Goal: Task Accomplishment & Management: Manage account settings

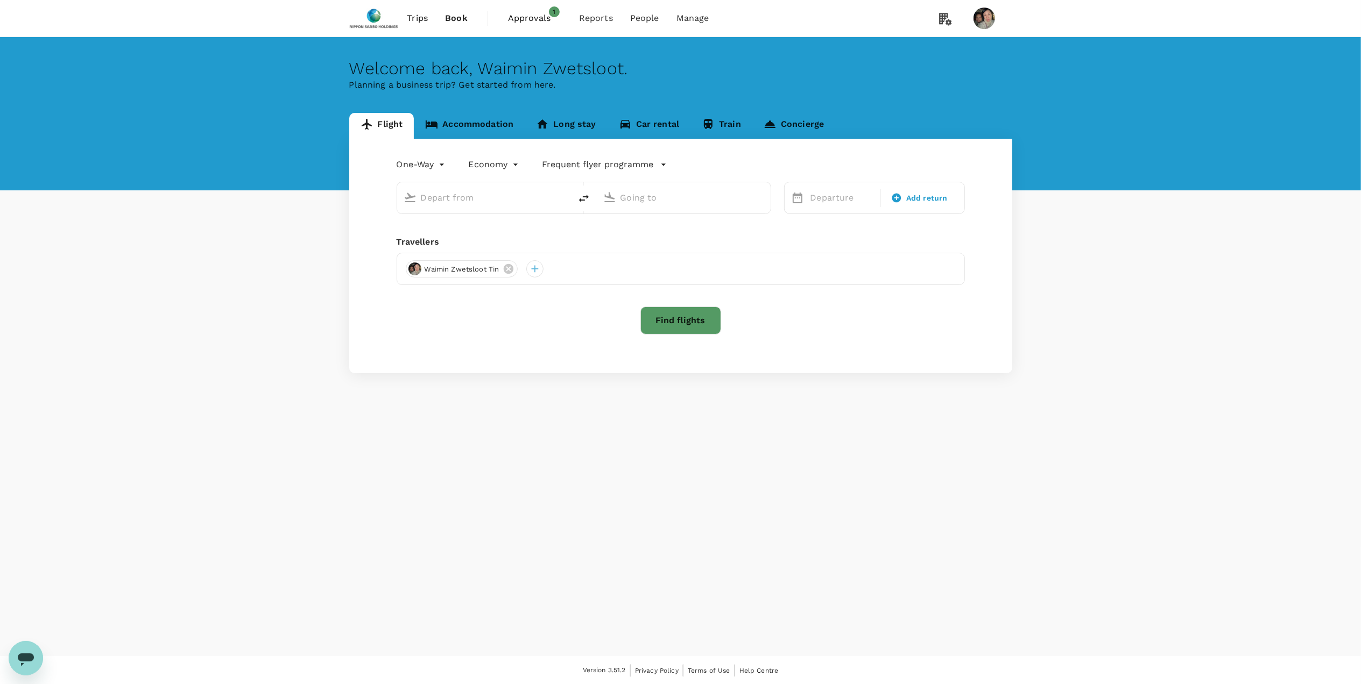
type input "Suvarnabhumi Intl (BKK)"
type input "Singapore Changi (SIN)"
click at [527, 14] on span "Approvals" at bounding box center [535, 18] width 54 height 13
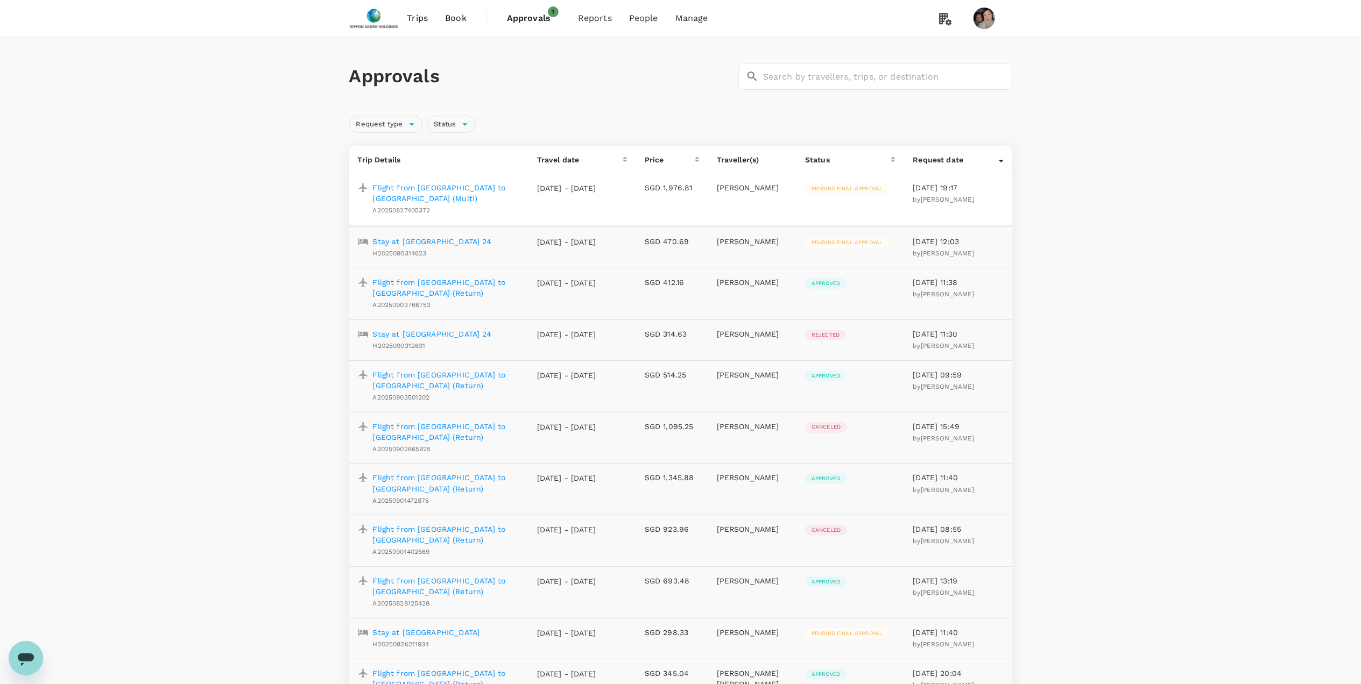
click at [436, 188] on p "Flight from Singapore to Milano (Multi)" at bounding box center [446, 193] width 147 height 22
click at [448, 329] on p "Stay at Mercure Bangkok Sukhumvit 24" at bounding box center [432, 334] width 119 height 11
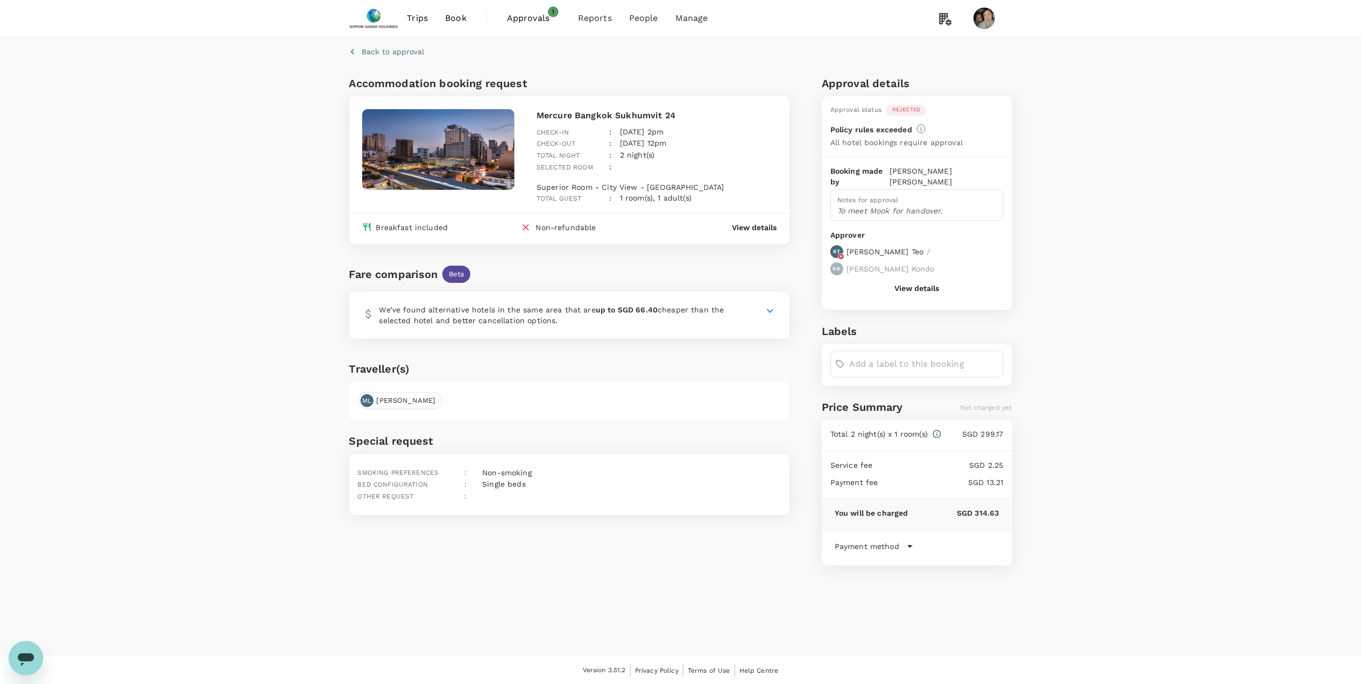
click at [917, 284] on button "View details" at bounding box center [916, 288] width 45 height 9
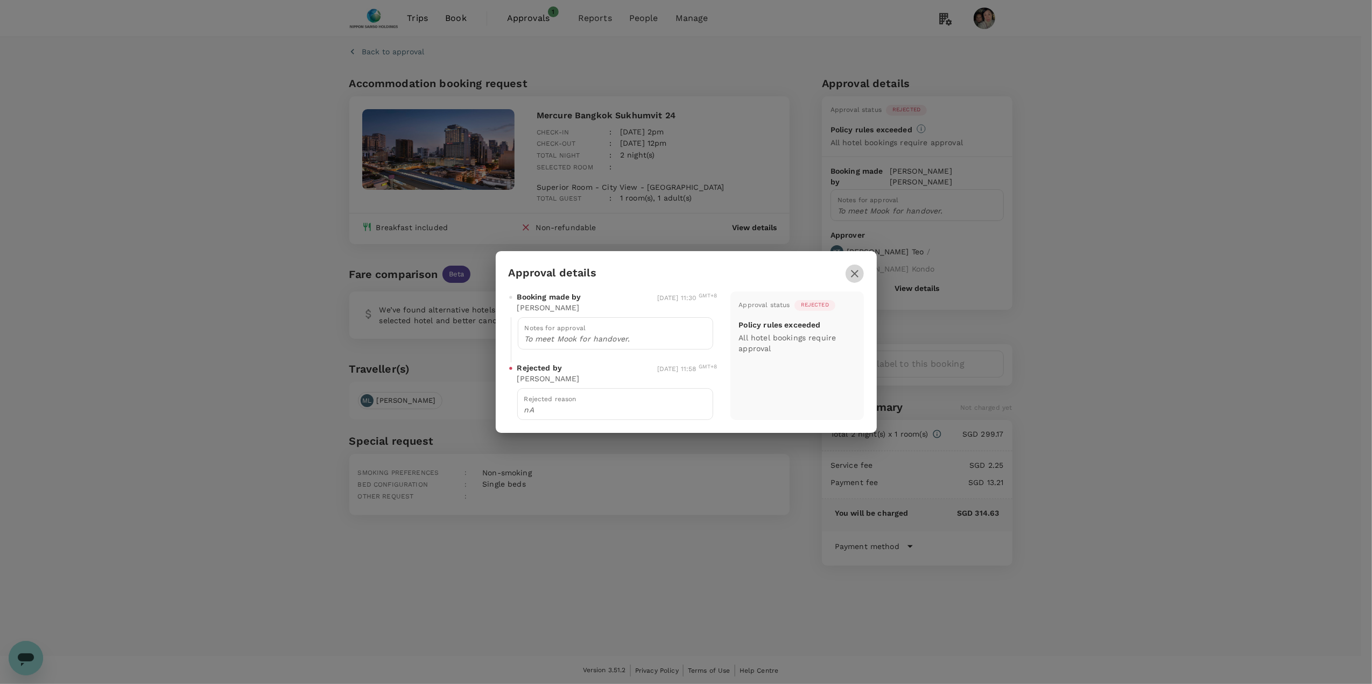
click at [852, 277] on icon "button" at bounding box center [855, 274] width 8 height 8
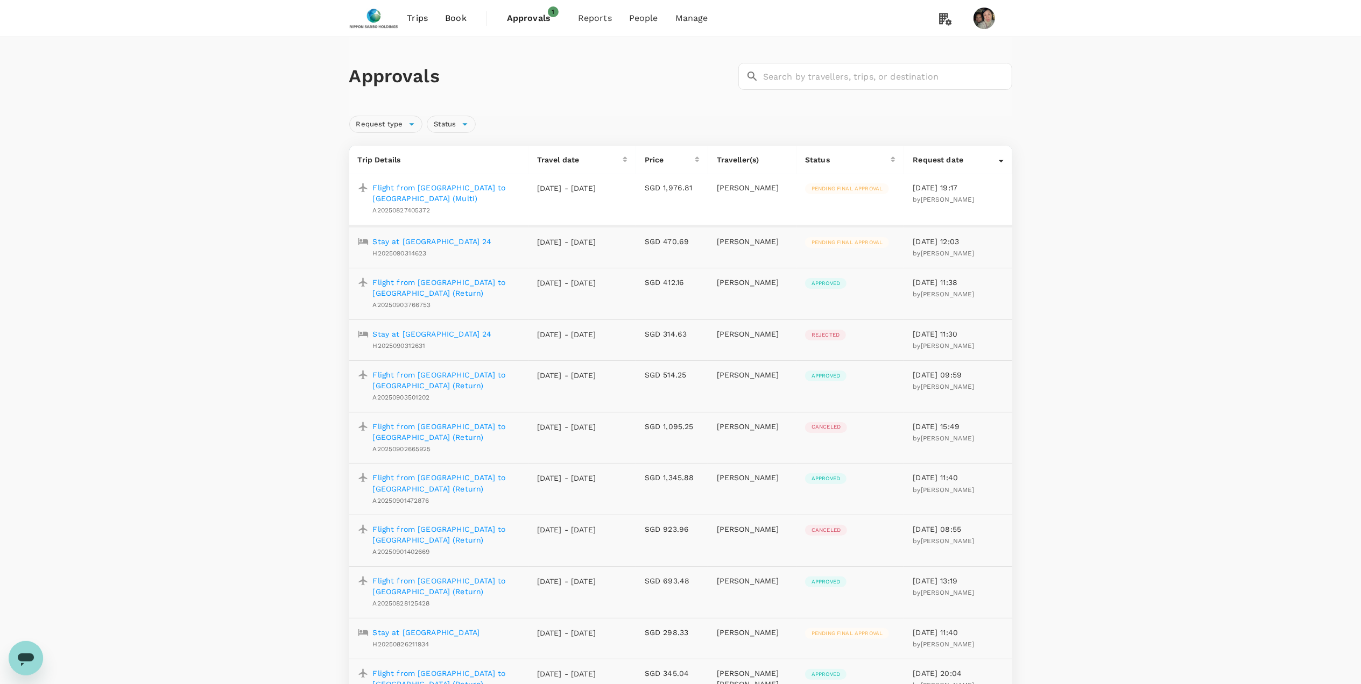
click at [446, 421] on p "Flight from Singapore to Hanoi (Return)" at bounding box center [446, 432] width 147 height 22
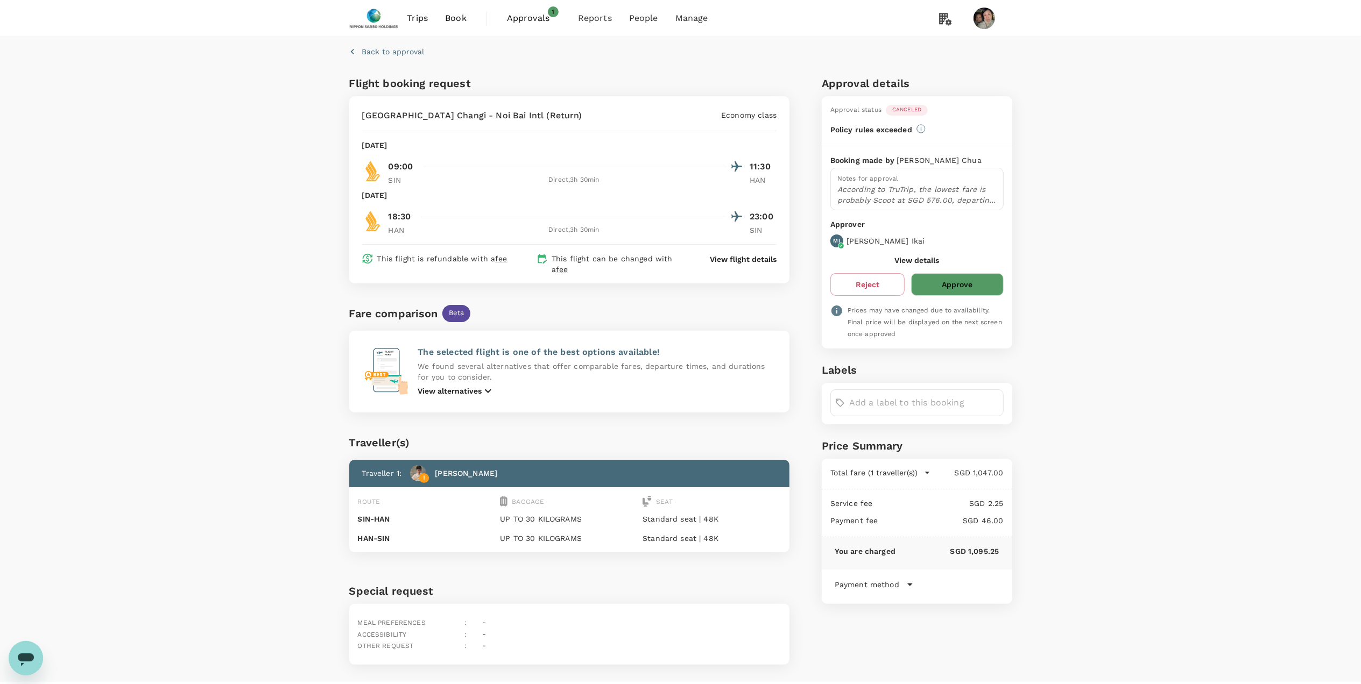
click at [911, 258] on button "View details" at bounding box center [916, 260] width 45 height 9
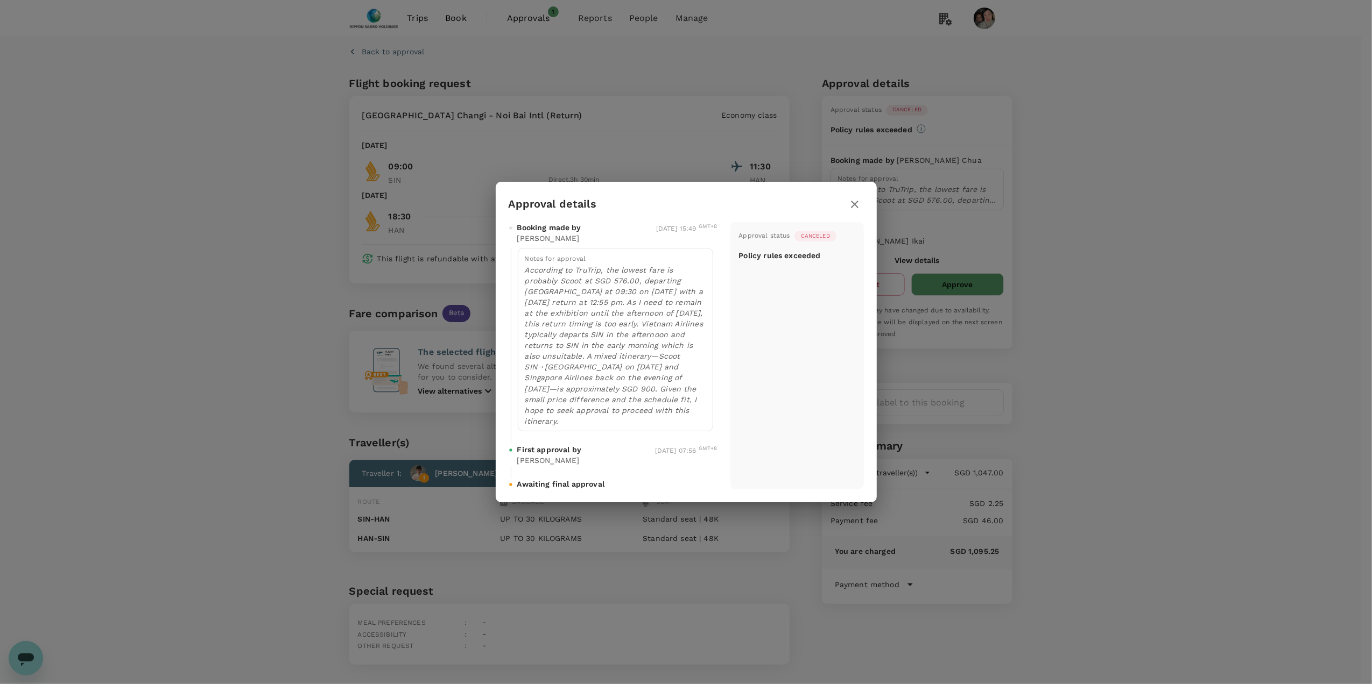
click at [860, 207] on icon "button" at bounding box center [854, 204] width 13 height 13
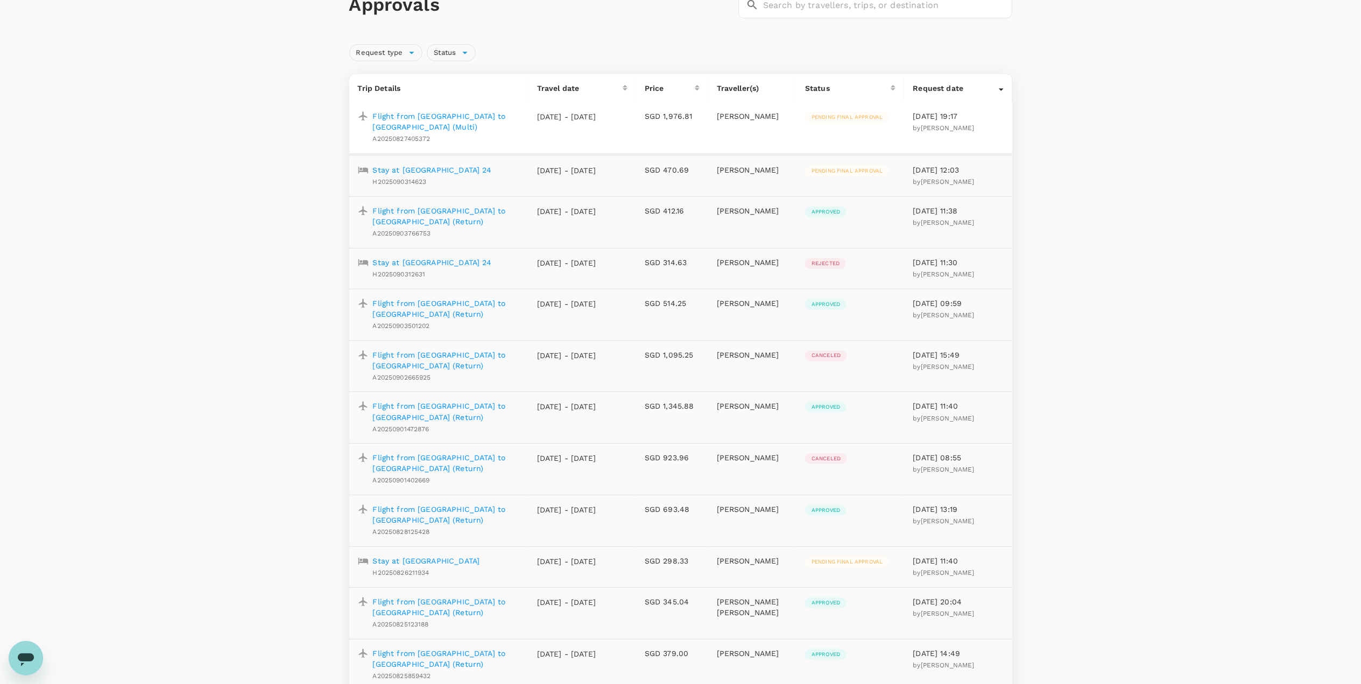
scroll to position [143, 0]
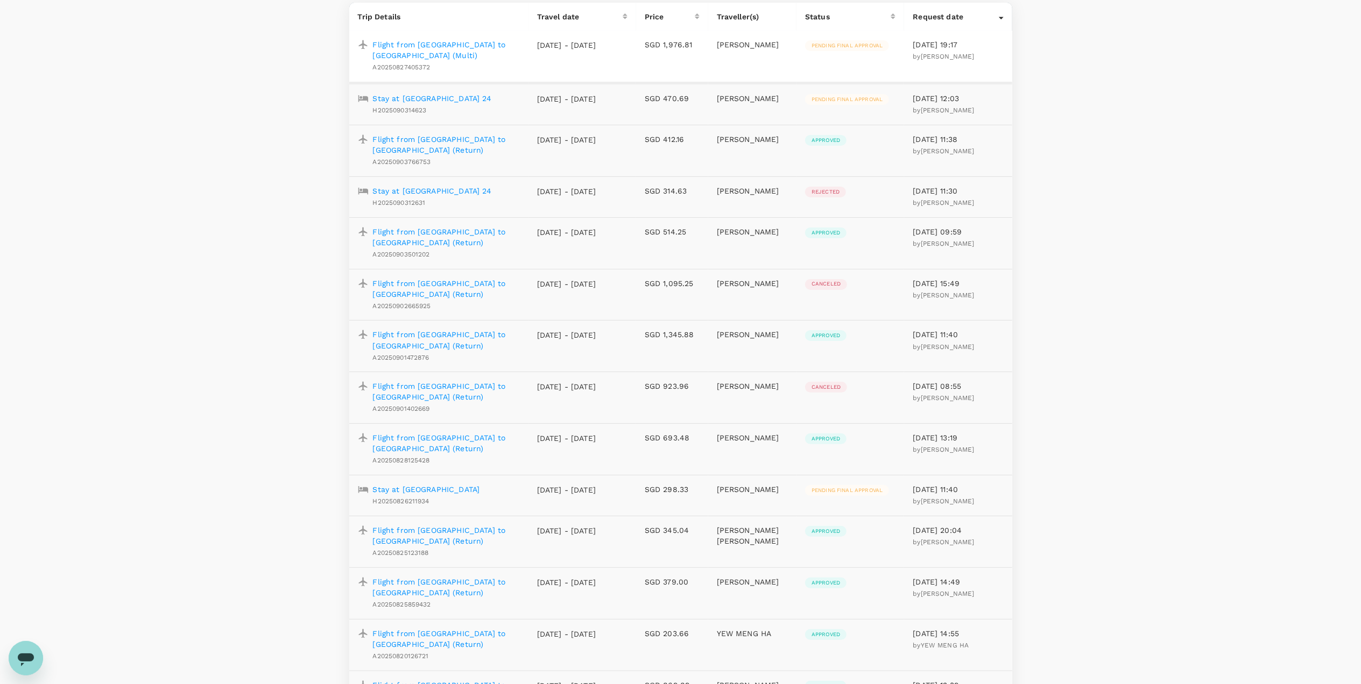
click at [446, 433] on p "Flight from Singapore to Pune (Return)" at bounding box center [446, 444] width 147 height 22
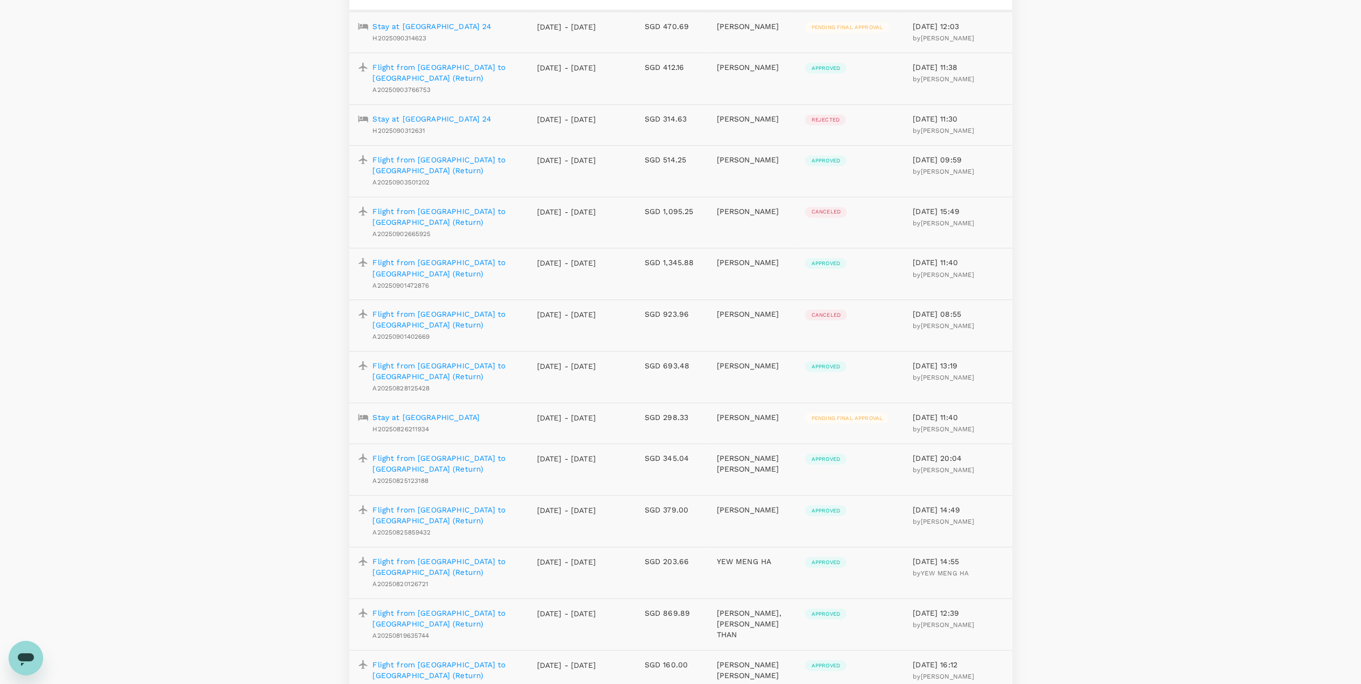
scroll to position [216, 0]
click at [440, 453] on p "Flight from Singapore to Penang (Return)" at bounding box center [446, 464] width 147 height 22
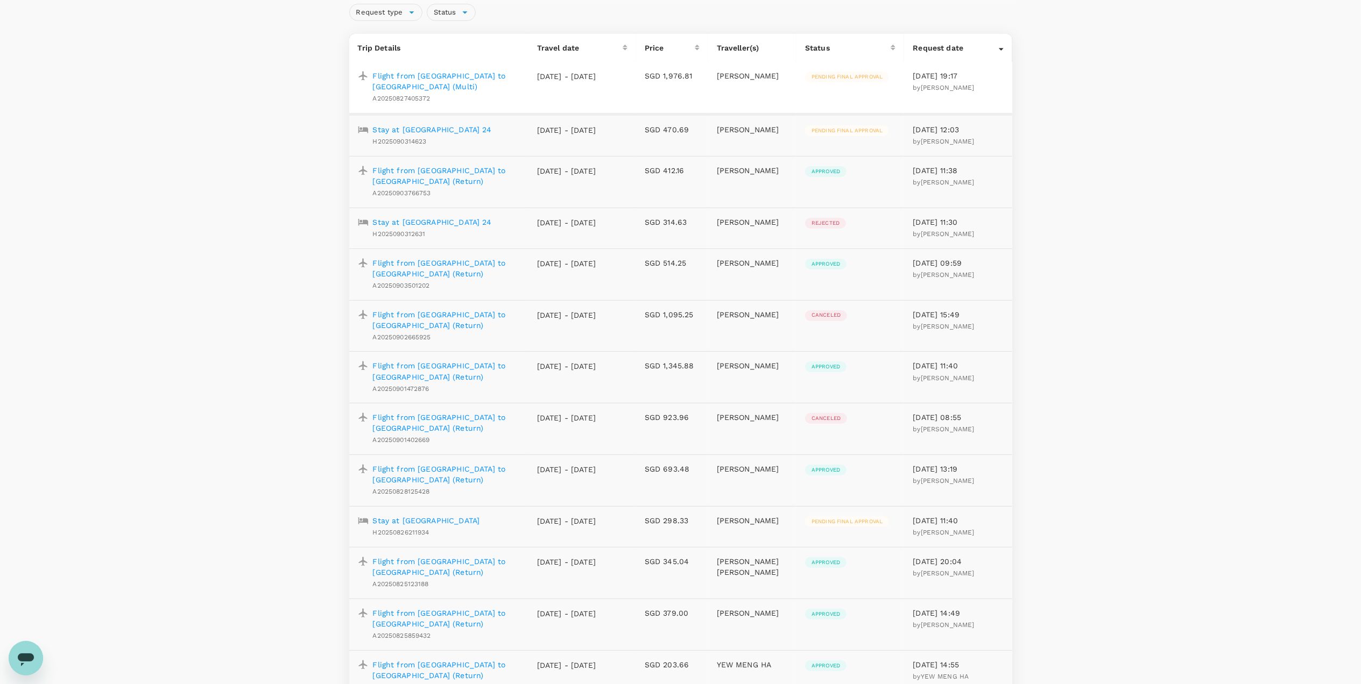
scroll to position [144, 0]
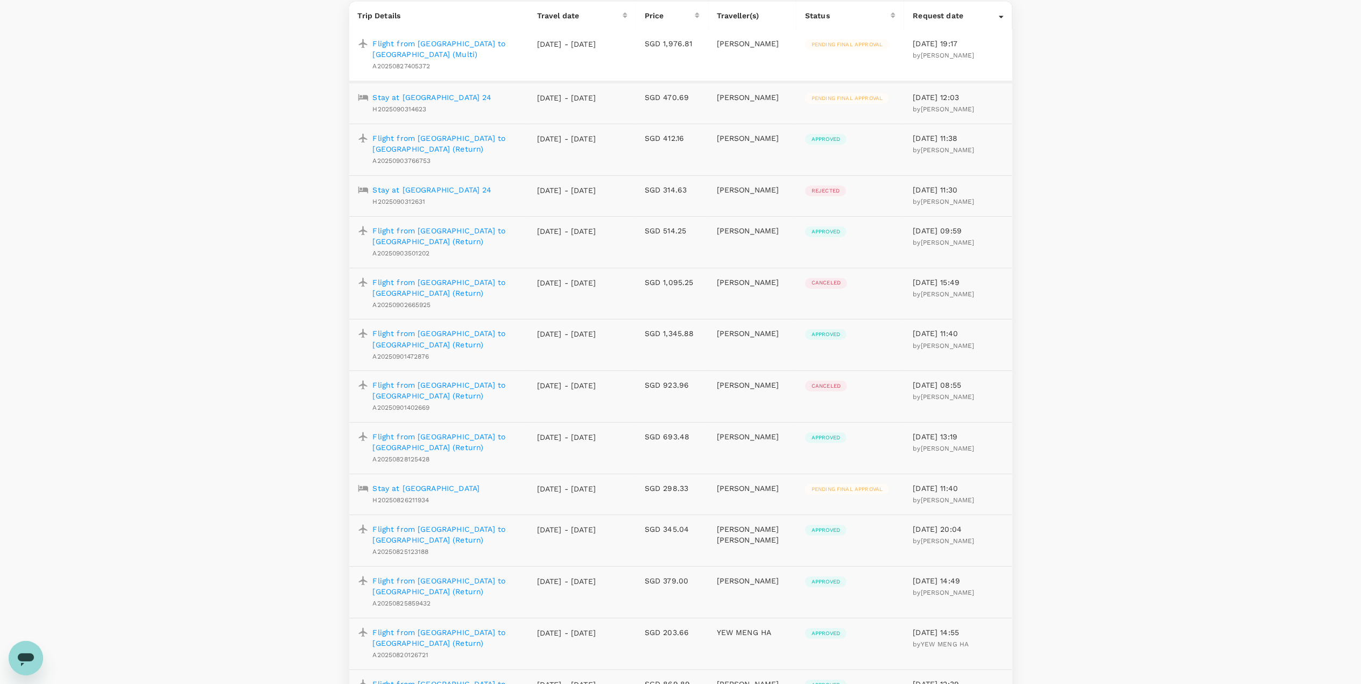
click at [459, 524] on p "Flight from Singapore to Penang (Return)" at bounding box center [446, 535] width 147 height 22
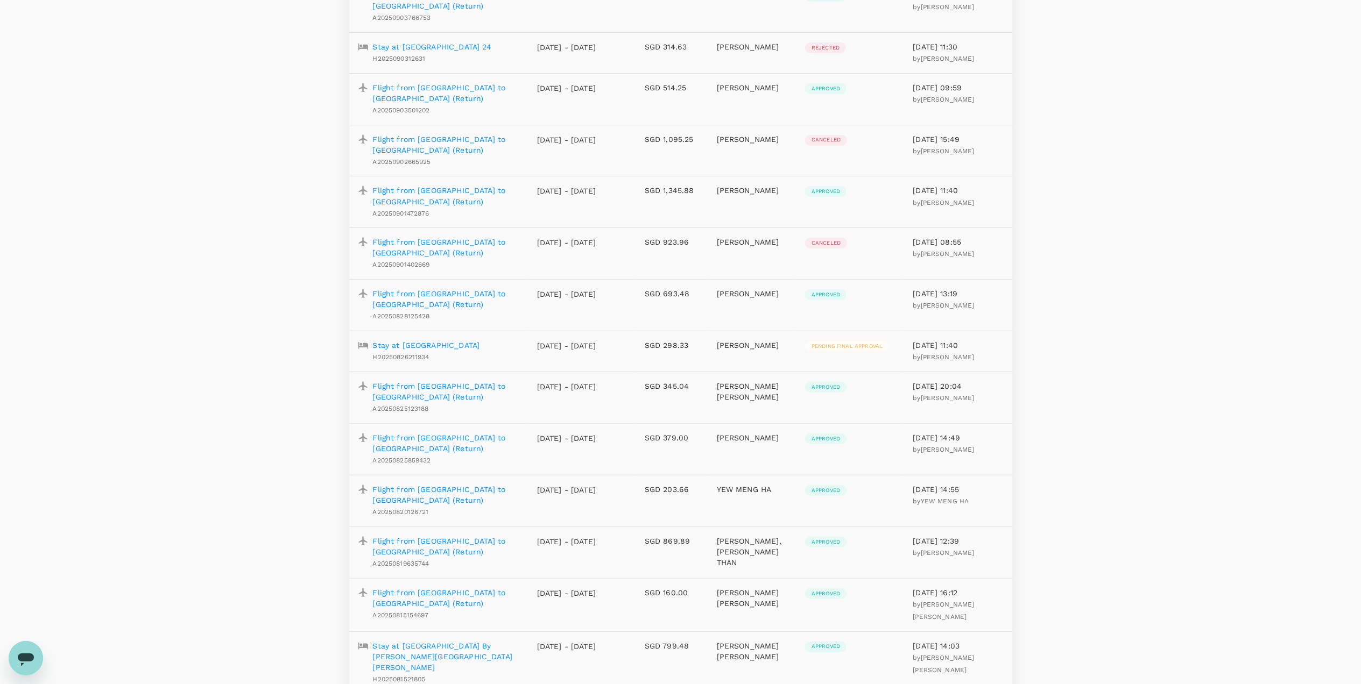
scroll to position [359, 0]
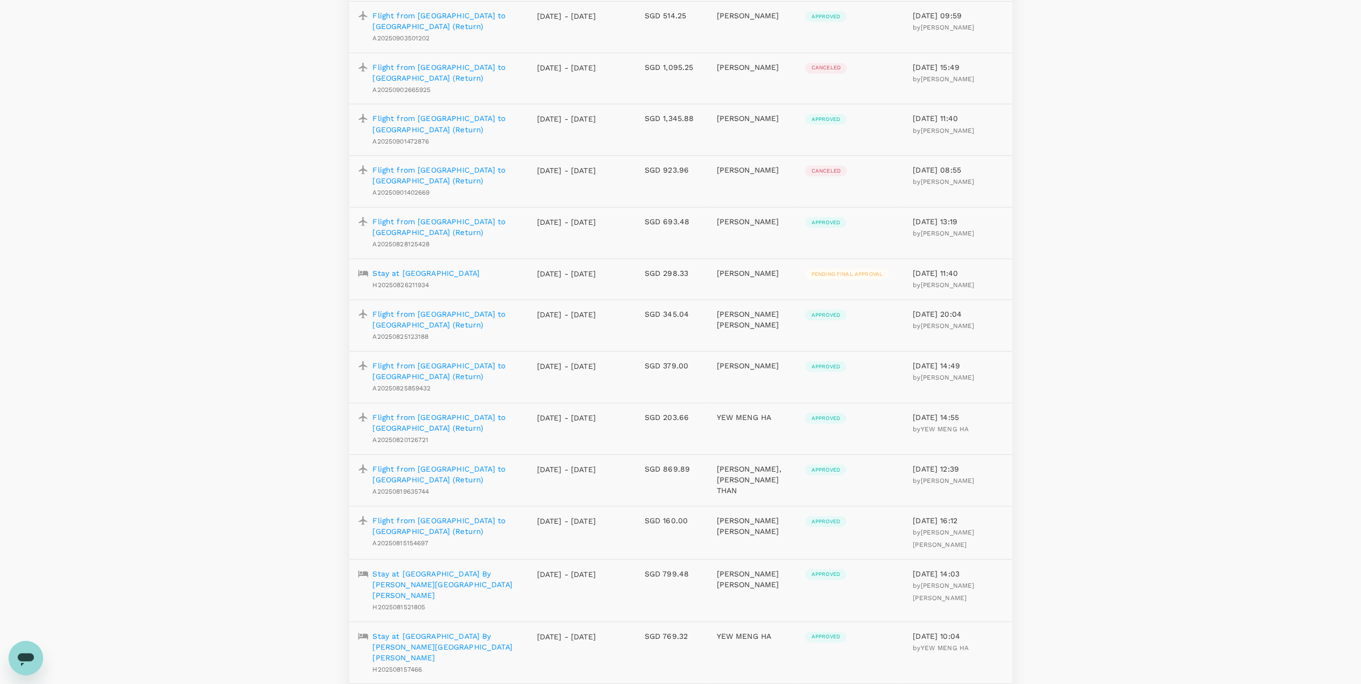
click at [494, 412] on p "Flight from Singapore to Kuala Lumpur (Return)" at bounding box center [446, 423] width 147 height 22
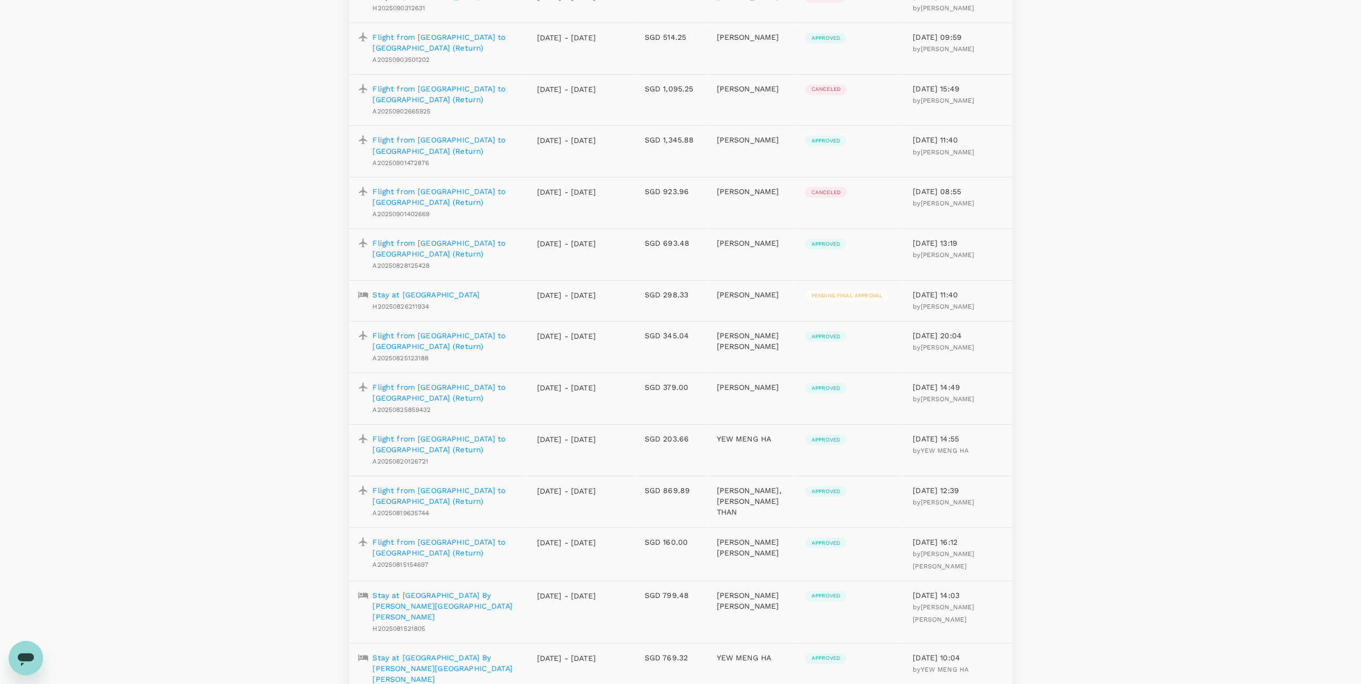
scroll to position [359, 0]
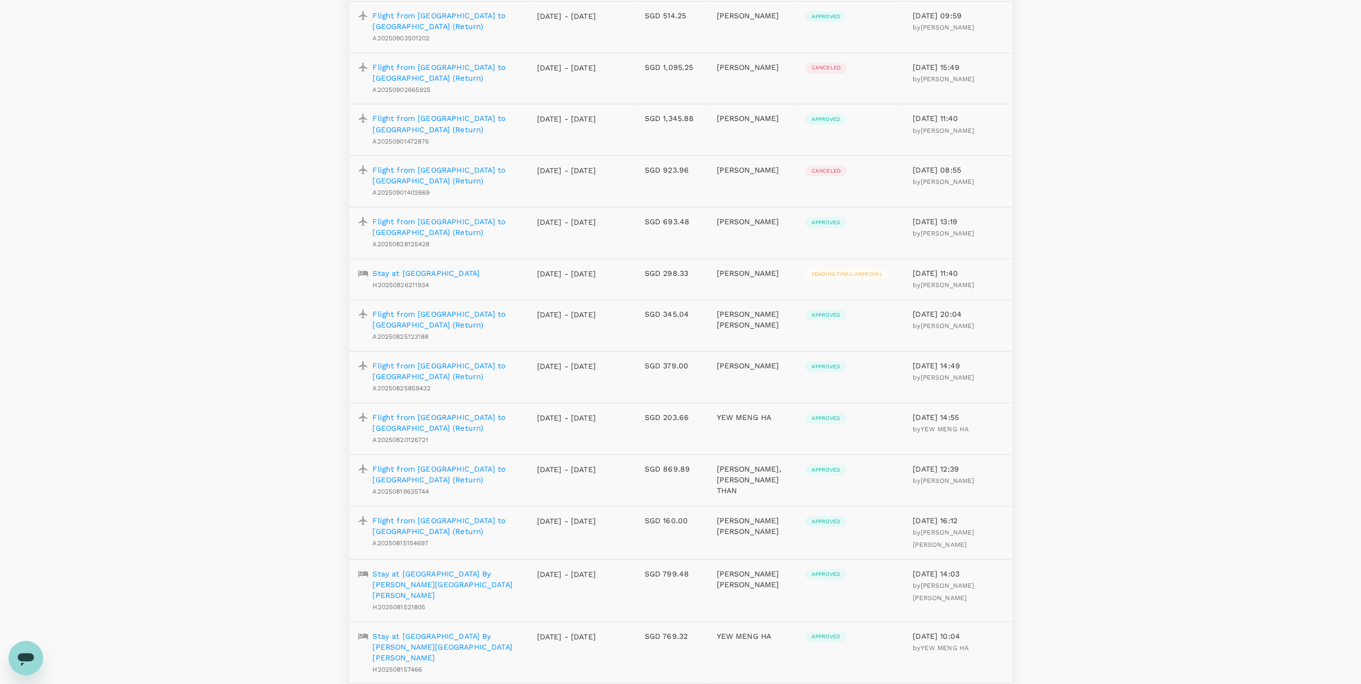
click at [437, 464] on p "Flight from Singapore to Manila (Return)" at bounding box center [446, 475] width 147 height 22
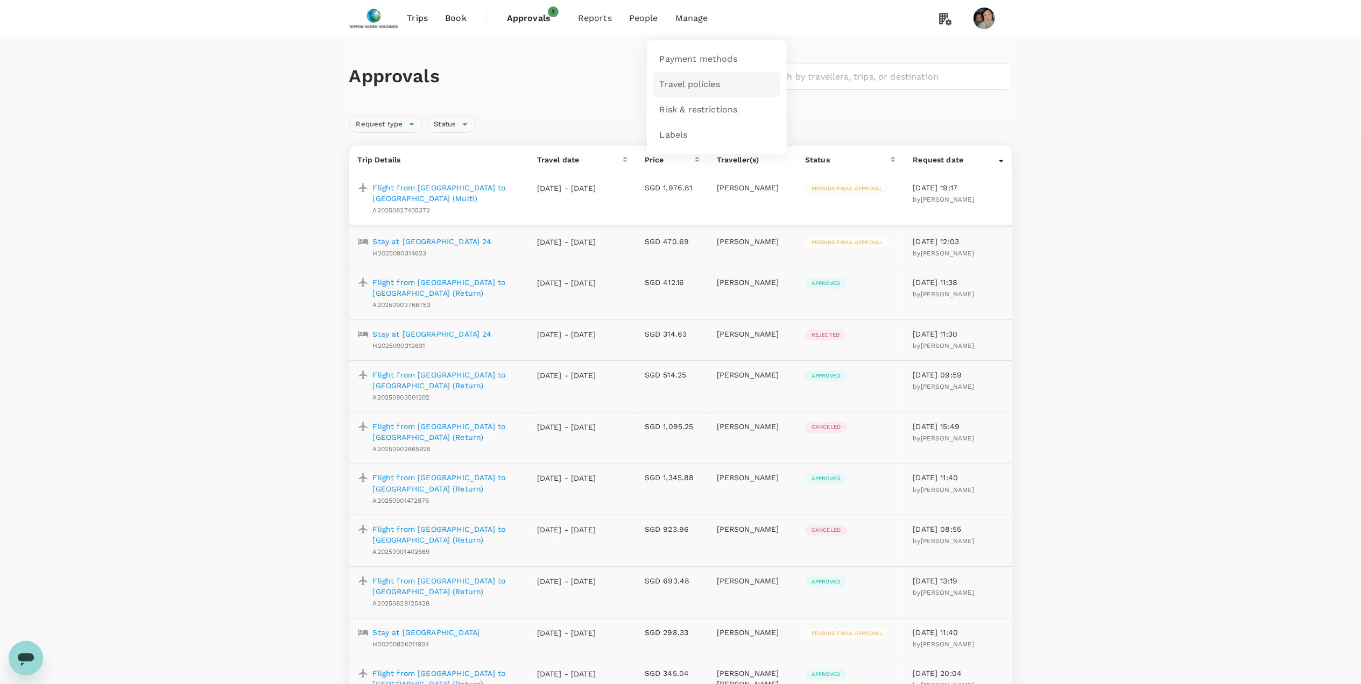
click at [686, 83] on span "Travel policies" at bounding box center [690, 85] width 60 height 12
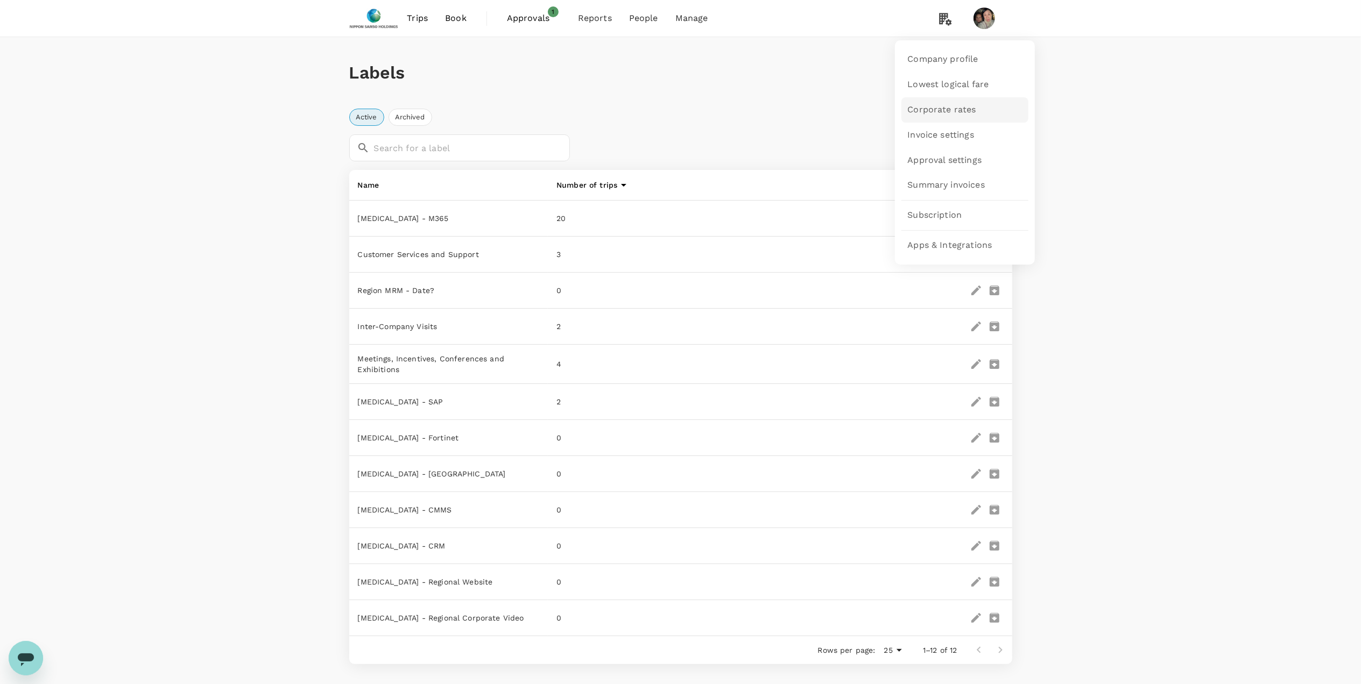
click at [948, 108] on span "Corporate rates" at bounding box center [942, 110] width 68 height 12
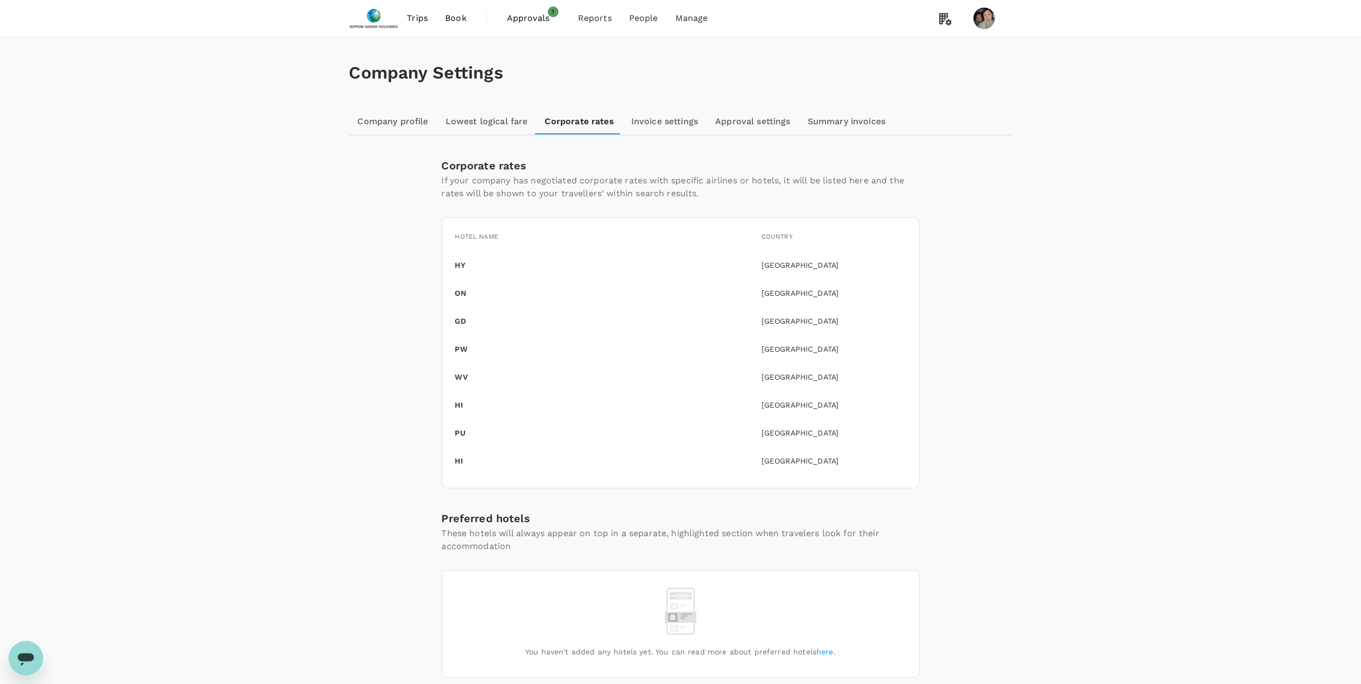
click at [460, 323] on p "GD" at bounding box center [460, 321] width 11 height 11
click at [756, 121] on link "Approval settings" at bounding box center [753, 122] width 93 height 26
click at [503, 117] on link "Lowest logical fare" at bounding box center [487, 122] width 100 height 26
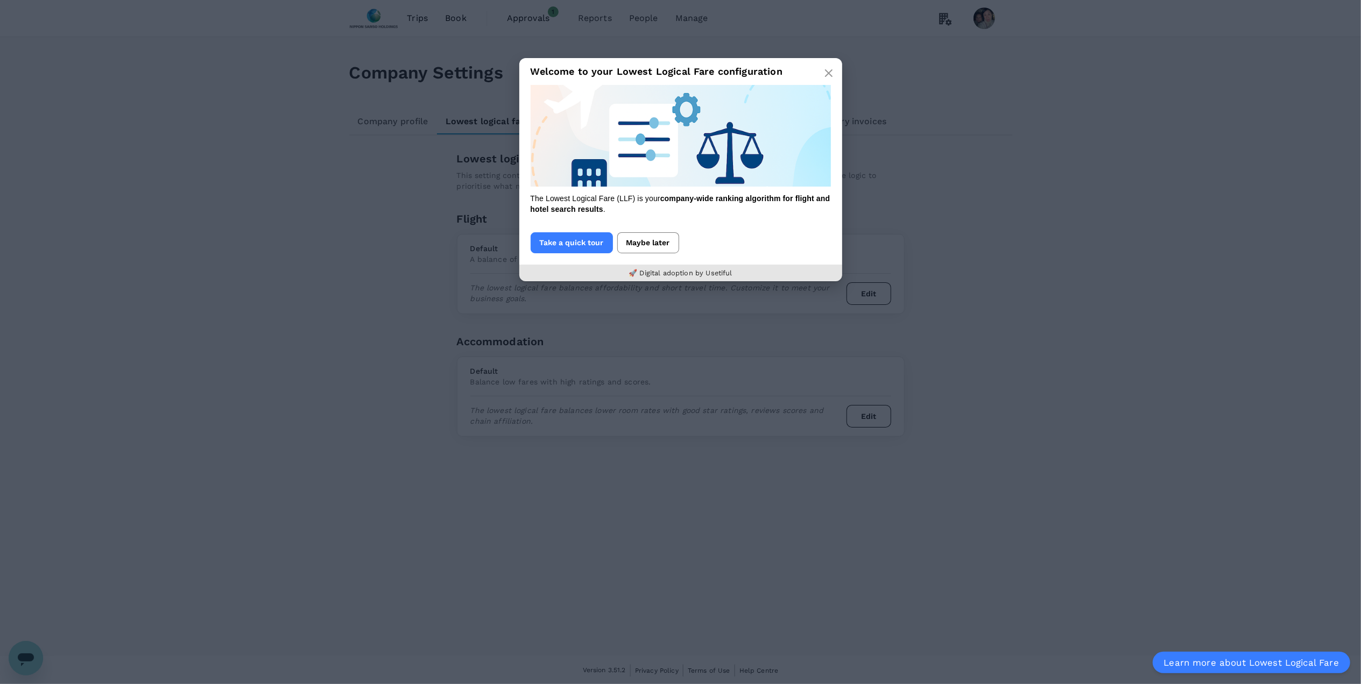
click at [650, 232] on button "Maybe later" at bounding box center [648, 242] width 62 height 21
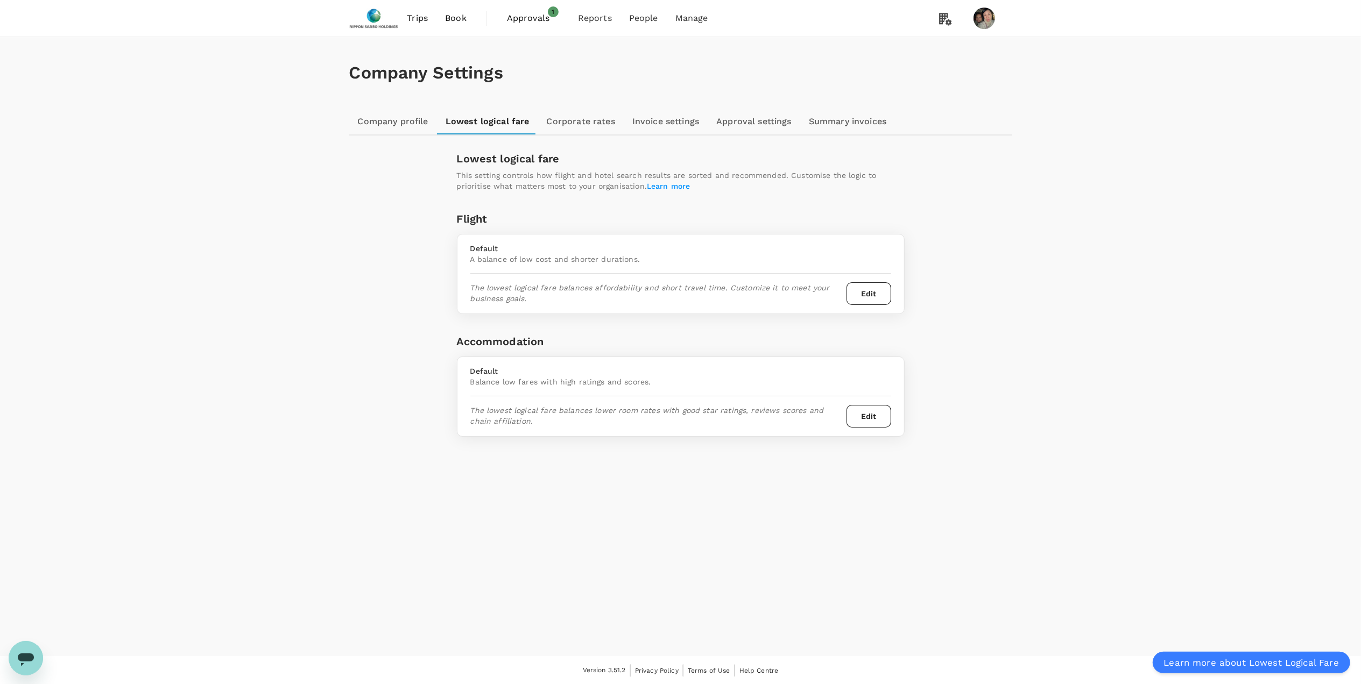
click at [397, 121] on link "Company profile" at bounding box center [393, 122] width 88 height 26
